Goal: Transaction & Acquisition: Purchase product/service

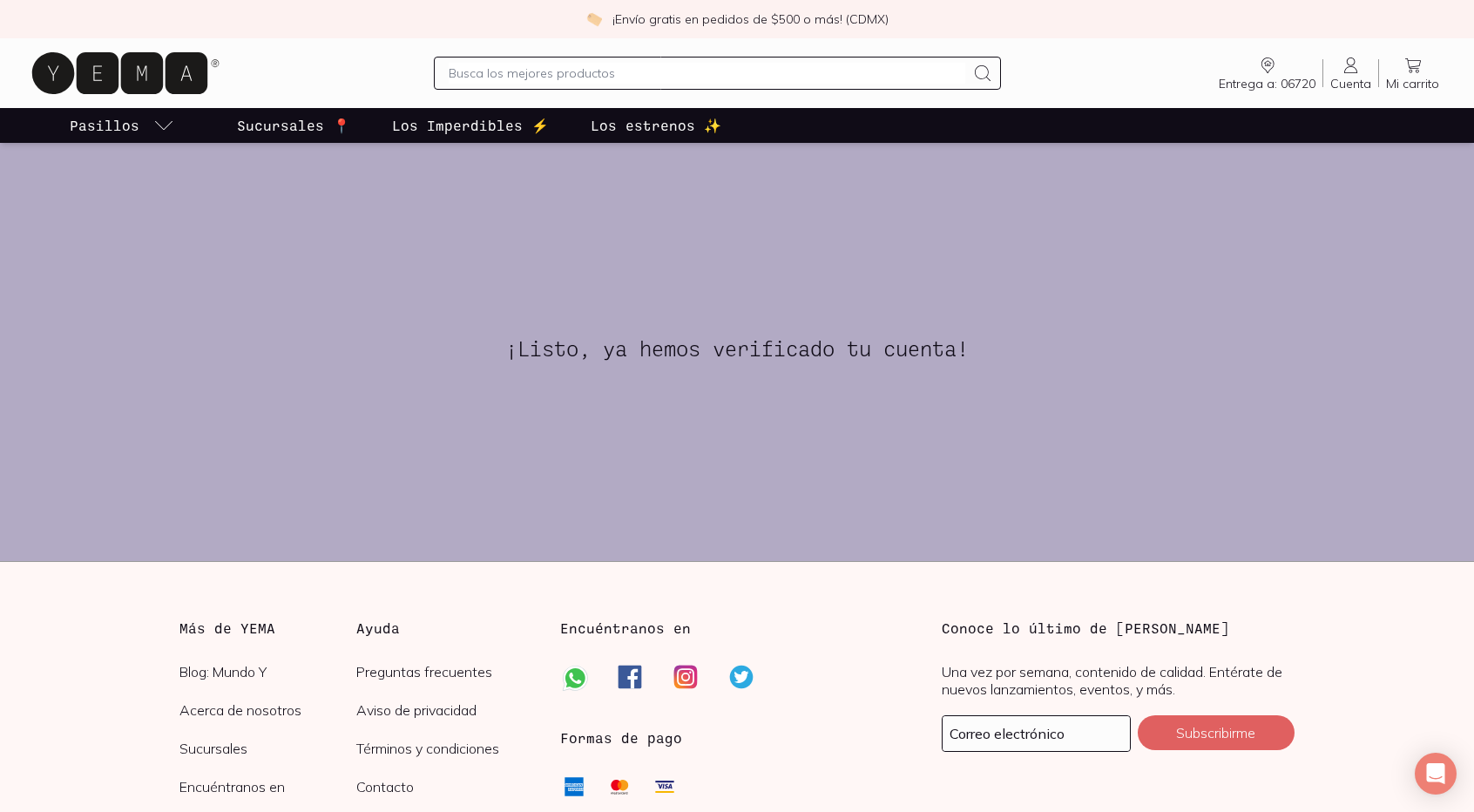
click at [147, 73] on icon at bounding box center [120, 73] width 175 height 42
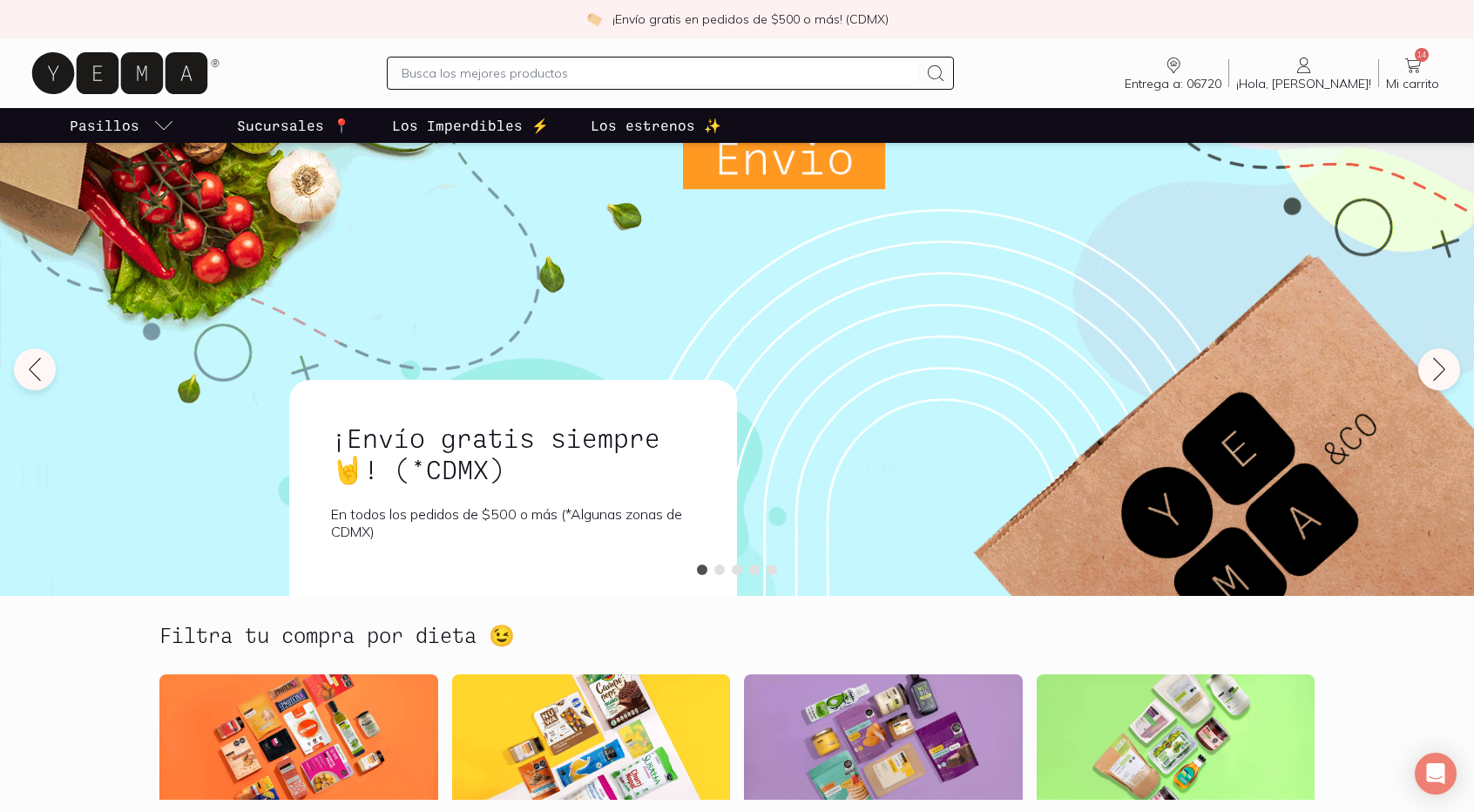
click at [1420, 78] on span "Mi carrito" at bounding box center [1412, 84] width 53 height 16
